Goal: Information Seeking & Learning: Understand process/instructions

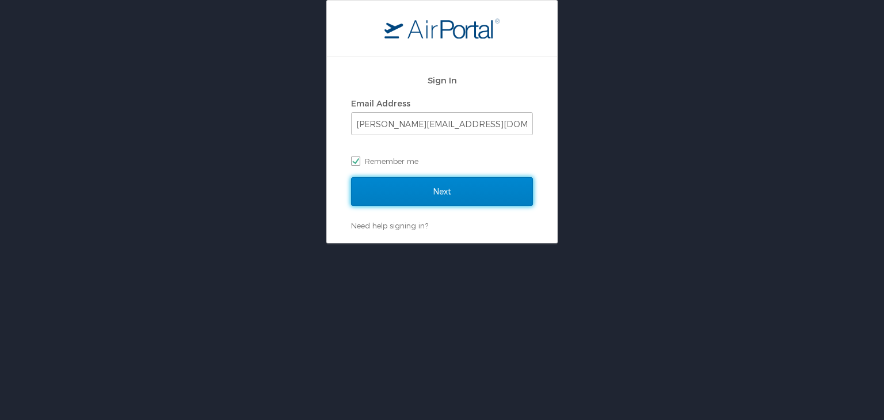
click at [408, 189] on input "Next" at bounding box center [442, 191] width 182 height 29
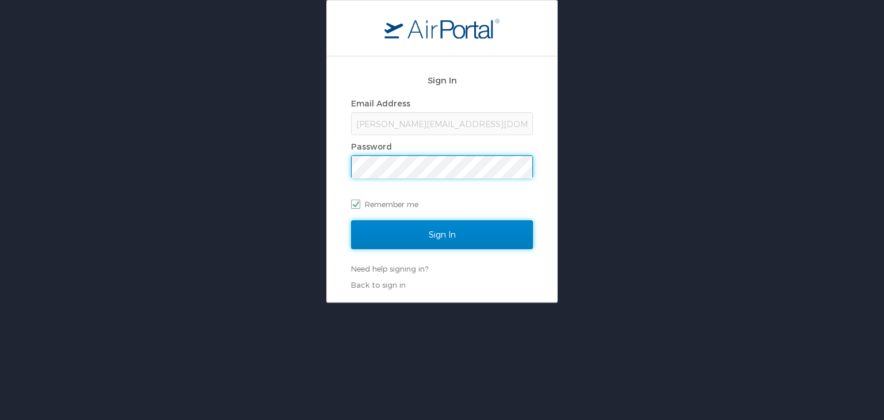
click at [414, 233] on input "Sign In" at bounding box center [442, 234] width 182 height 29
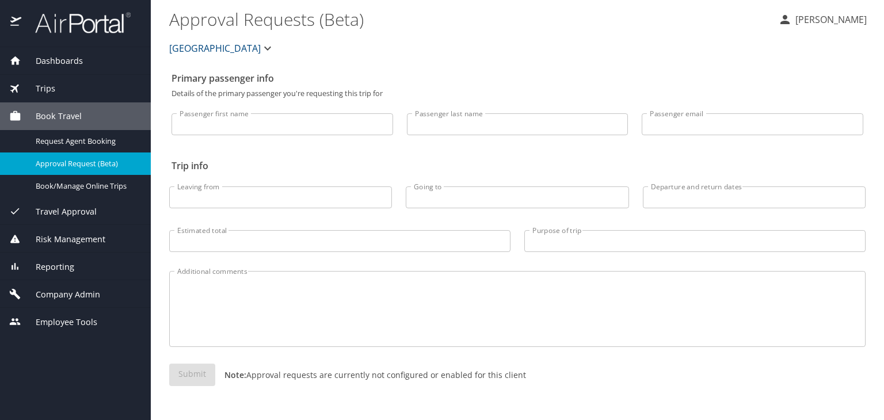
click at [77, 295] on span "Company Admin" at bounding box center [60, 294] width 79 height 13
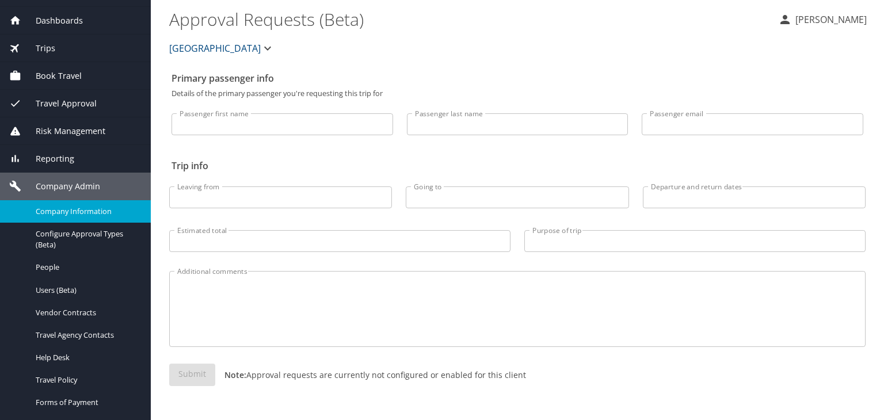
scroll to position [58, 0]
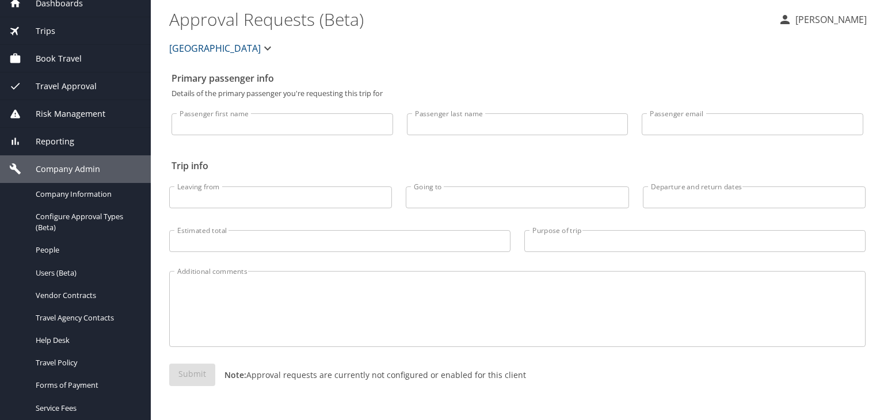
click at [74, 147] on div "Reporting" at bounding box center [75, 142] width 151 height 28
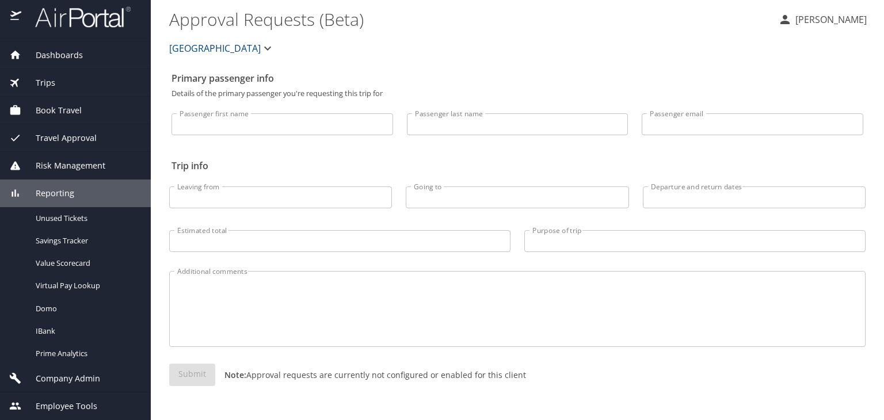
scroll to position [6, 0]
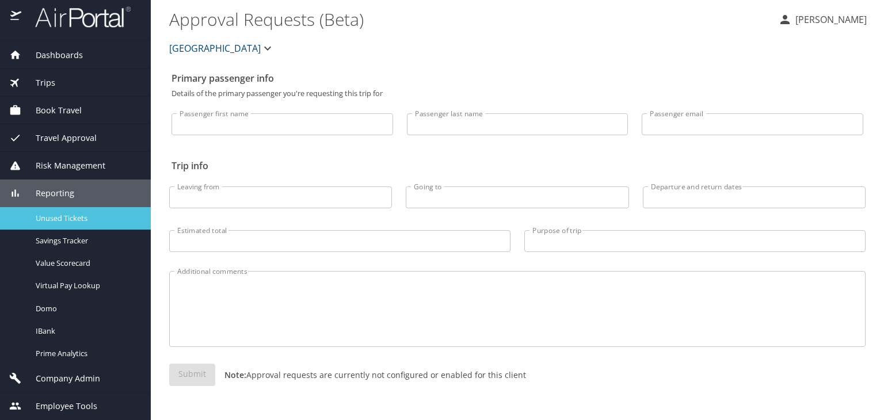
click at [74, 212] on div "Unused Tickets" at bounding box center [75, 218] width 132 height 13
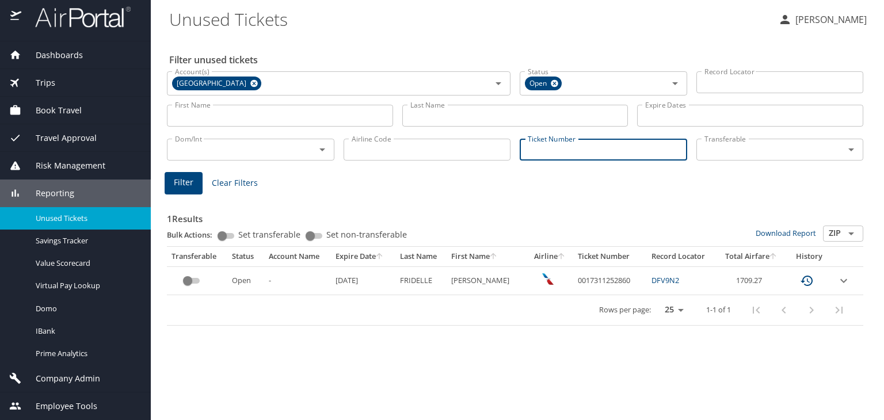
click at [641, 155] on input "Ticket Number" at bounding box center [602, 150] width 167 height 22
paste input "0067141604252"
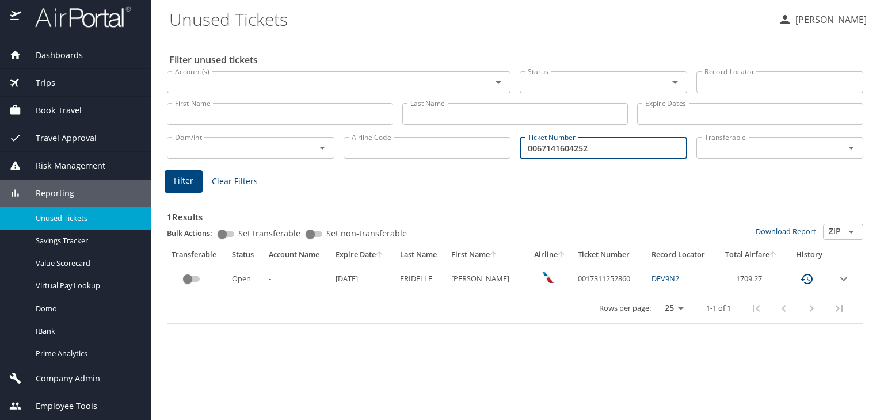
type input "0067141604252"
click at [189, 182] on span "Filter" at bounding box center [184, 181] width 20 height 14
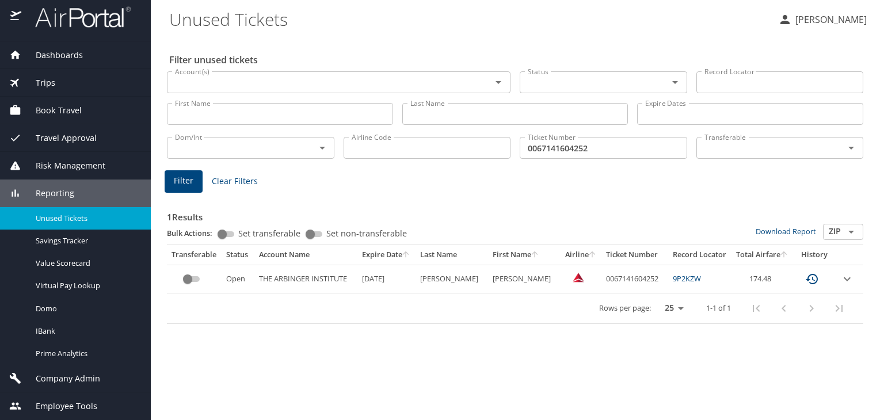
click at [582, 151] on input "0067141604252" at bounding box center [602, 148] width 167 height 22
paste input "928453"
click at [184, 176] on span "Filter" at bounding box center [184, 181] width 20 height 14
click at [567, 142] on input "0067141928453" at bounding box center [602, 148] width 167 height 22
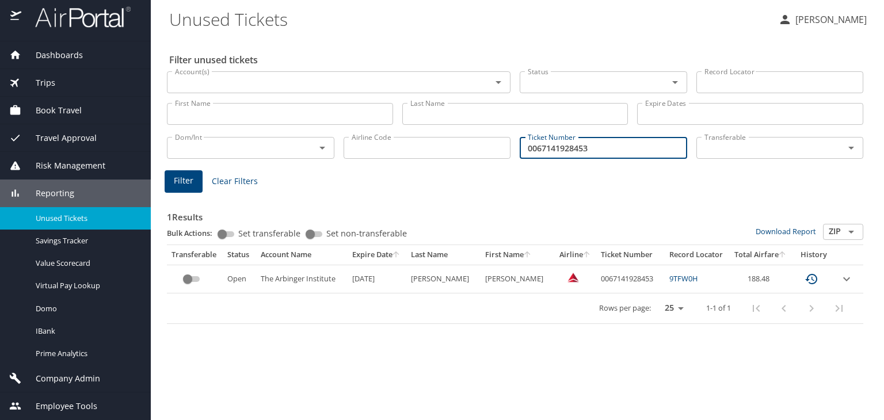
click at [567, 142] on input "0067141928453" at bounding box center [602, 148] width 167 height 22
paste input "8998592659"
type input "0068998592659"
click at [198, 173] on button "Filter" at bounding box center [184, 181] width 38 height 22
click at [78, 374] on span "Company Admin" at bounding box center [60, 378] width 79 height 13
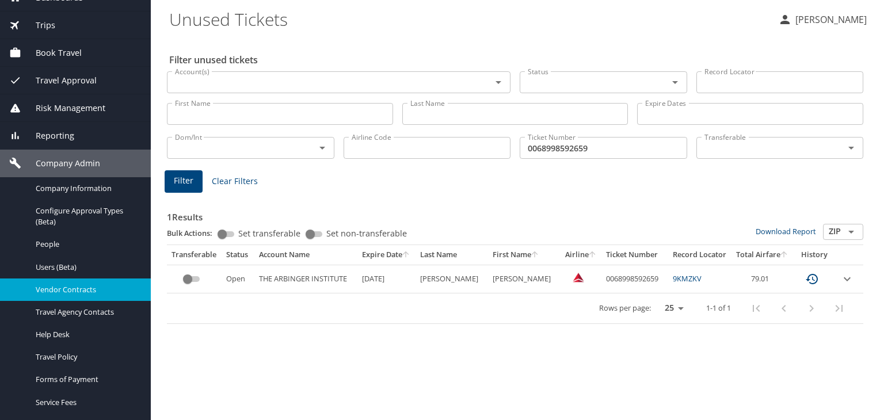
scroll to position [121, 0]
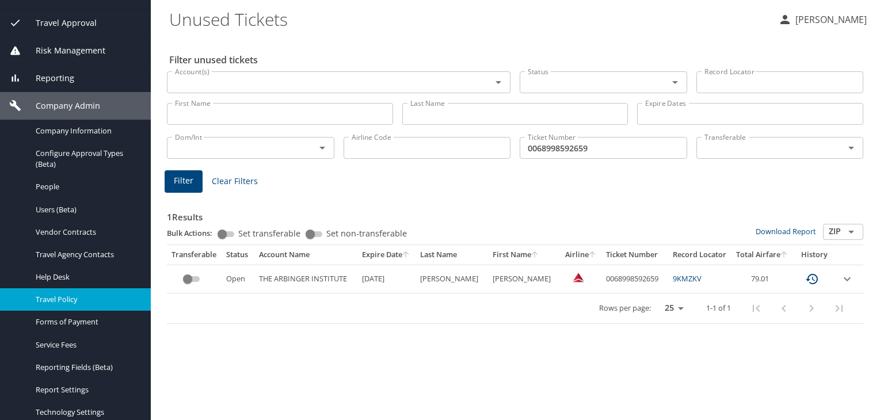
click at [66, 295] on span "Travel Policy" at bounding box center [86, 299] width 101 height 11
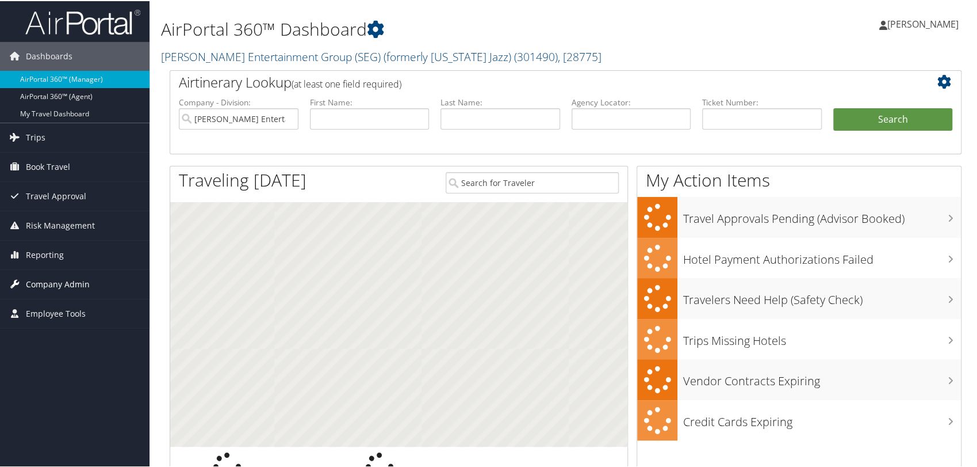
click at [66, 284] on span "Company Admin" at bounding box center [58, 283] width 64 height 29
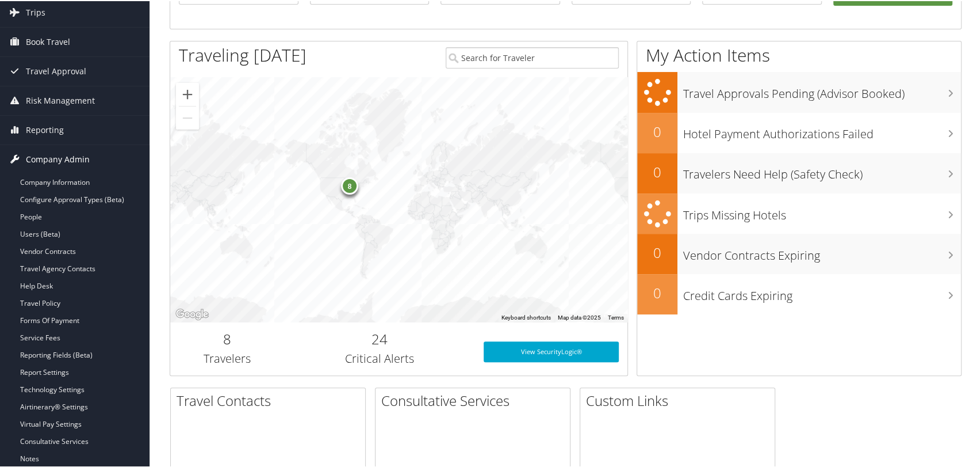
scroll to position [128, 0]
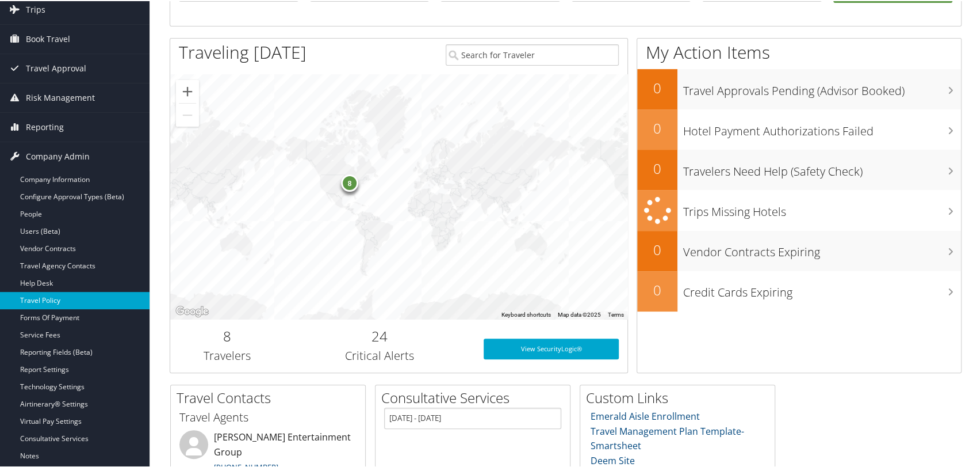
click at [45, 301] on link "Travel Policy" at bounding box center [75, 299] width 150 height 17
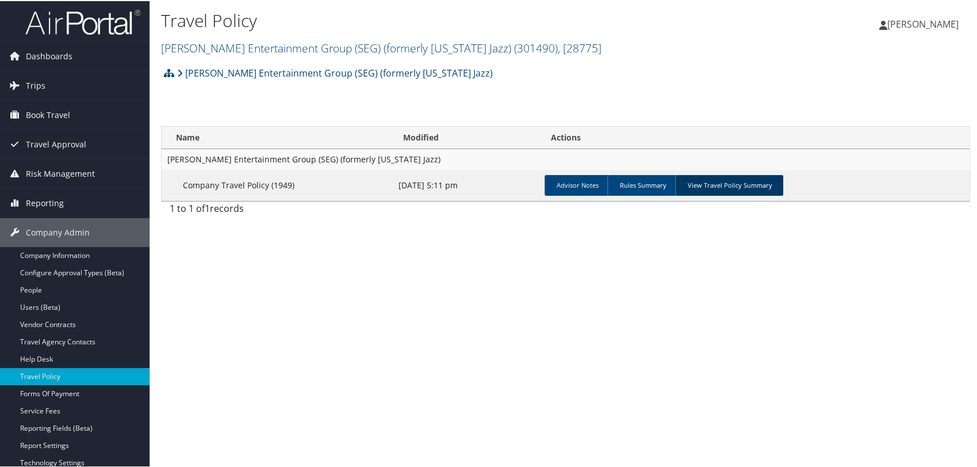
click at [743, 188] on link "View Travel Policy Summary" at bounding box center [729, 184] width 108 height 21
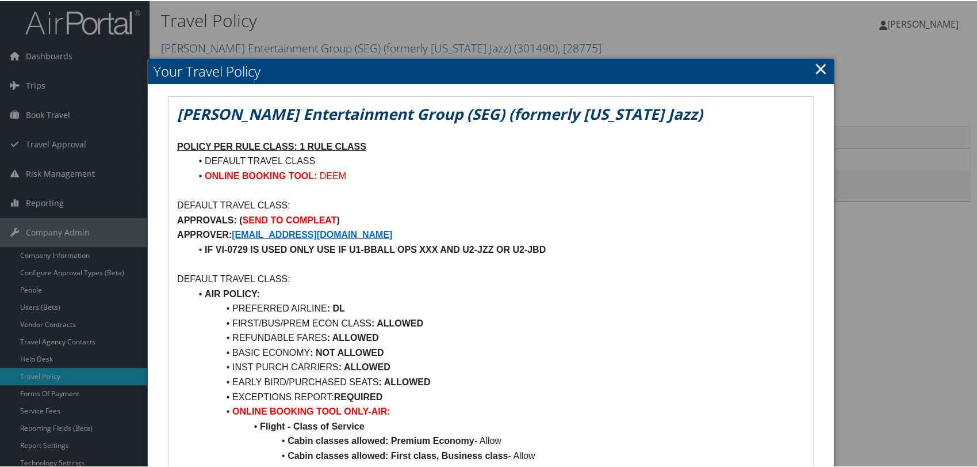
click at [822, 68] on link "×" at bounding box center [821, 67] width 13 height 23
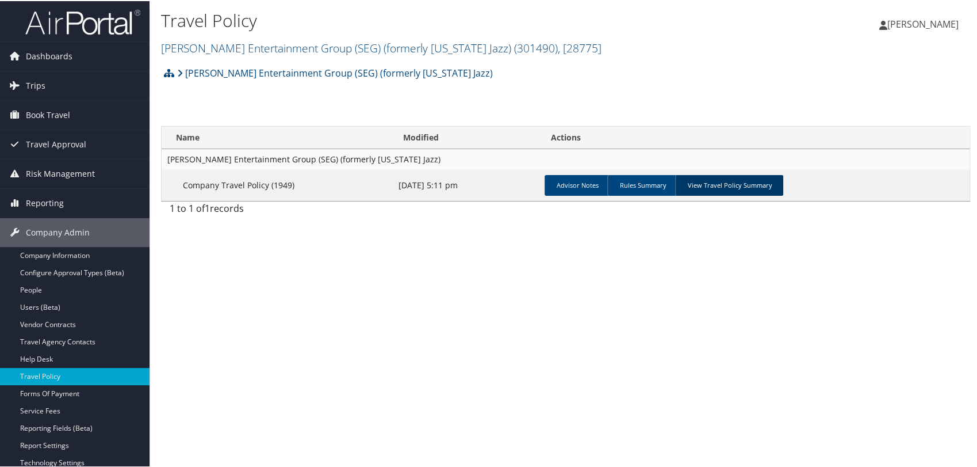
click at [705, 179] on link "View Travel Policy Summary" at bounding box center [729, 184] width 108 height 21
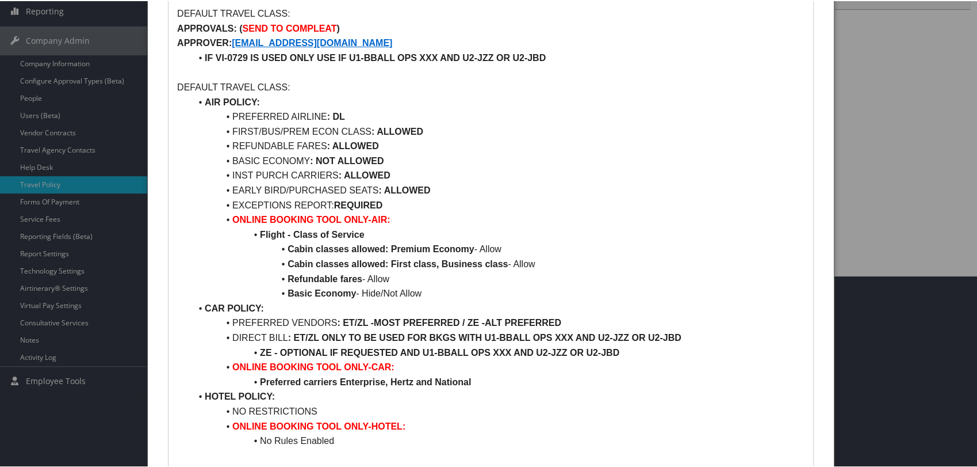
scroll to position [255, 0]
